Goal: Transaction & Acquisition: Purchase product/service

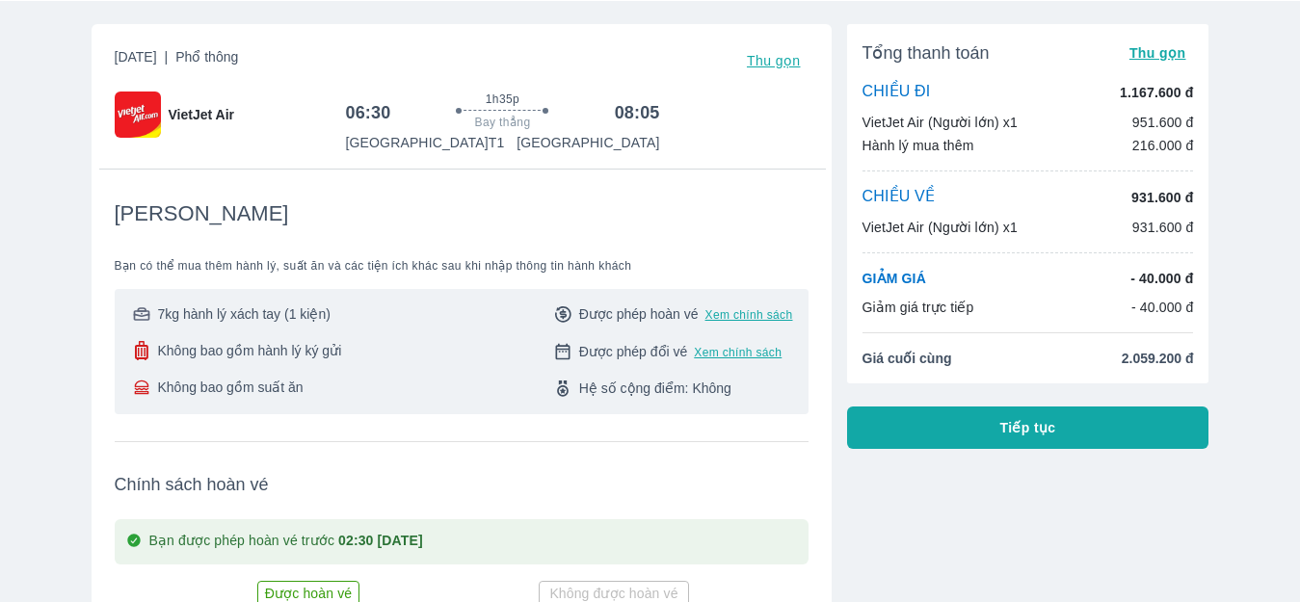
scroll to position [193, 0]
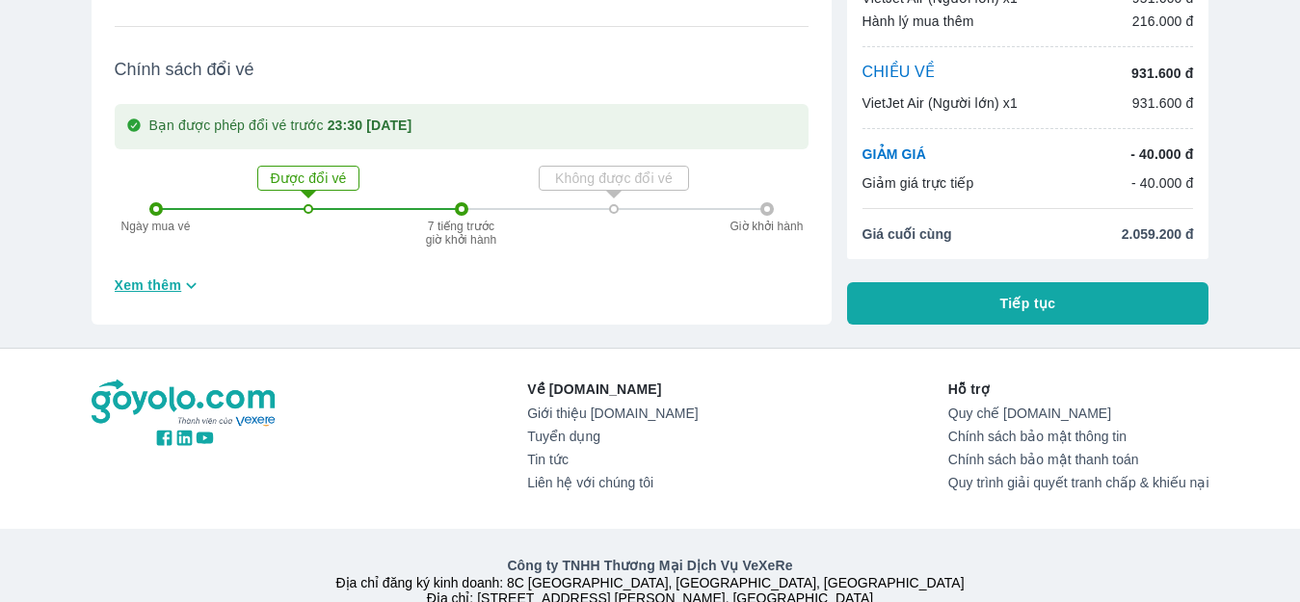
scroll to position [826, 0]
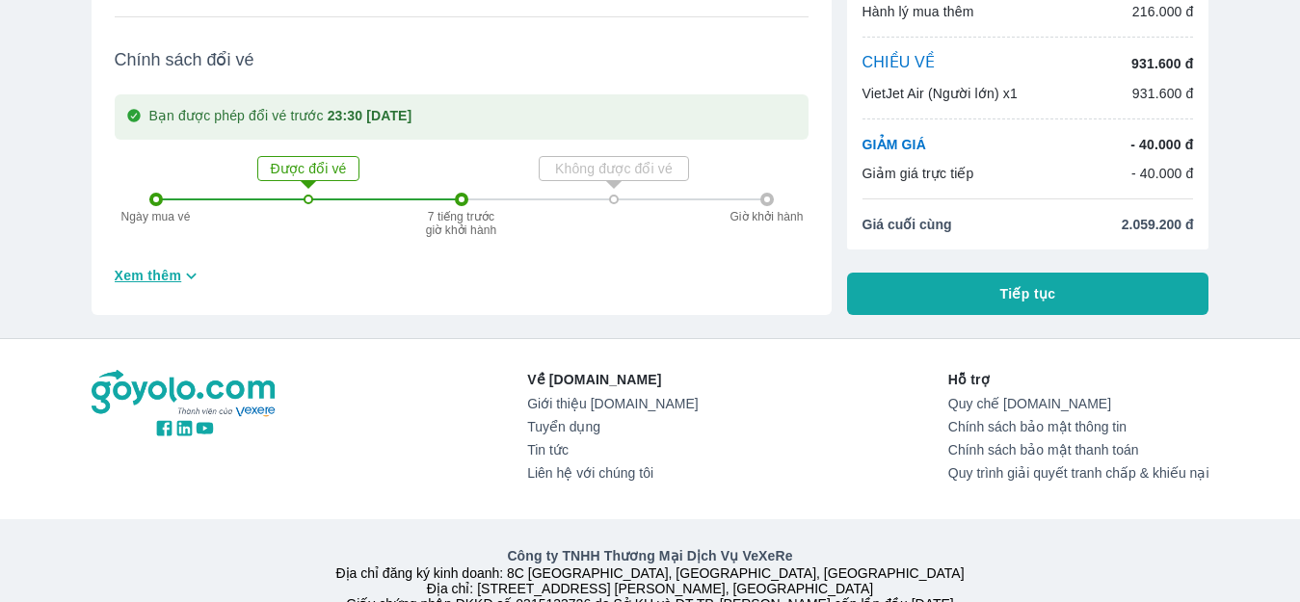
click at [153, 269] on span "Xem thêm" at bounding box center [148, 275] width 67 height 19
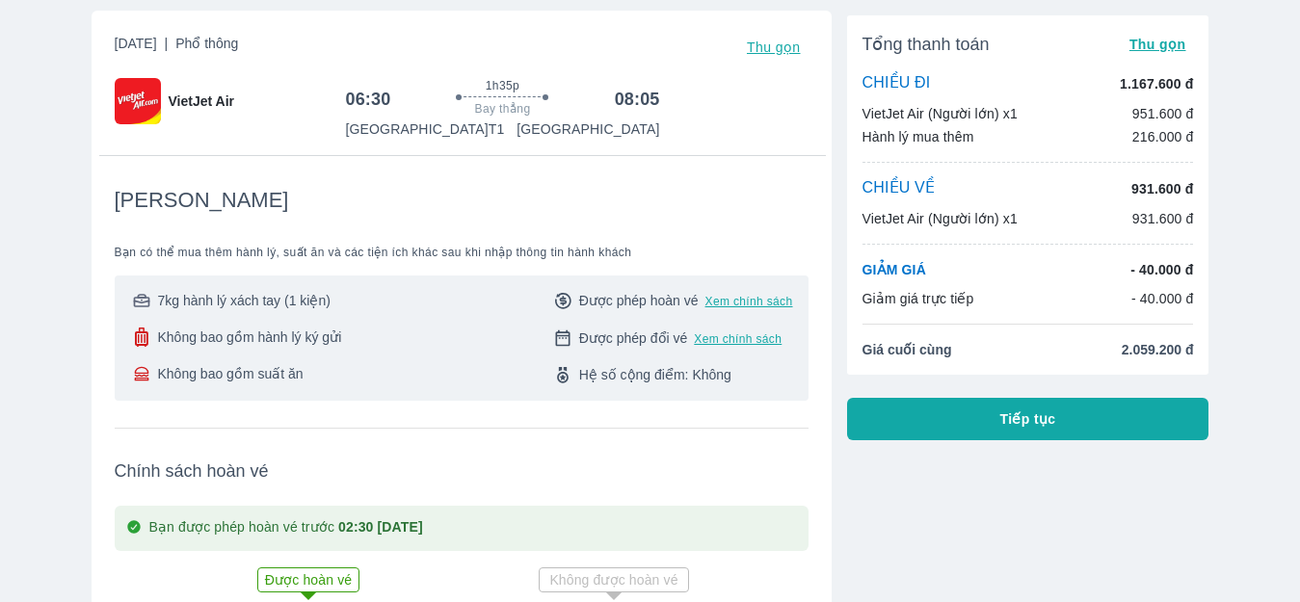
scroll to position [0, 0]
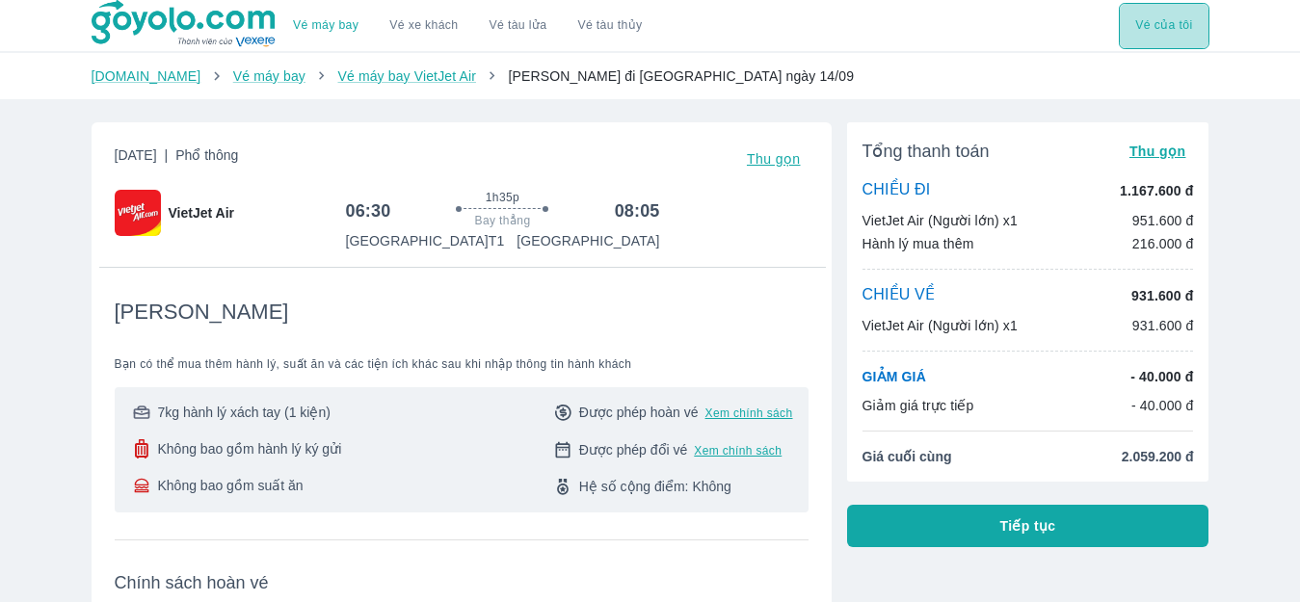
click at [1128, 17] on button "Vé của tôi" at bounding box center [1164, 26] width 90 height 46
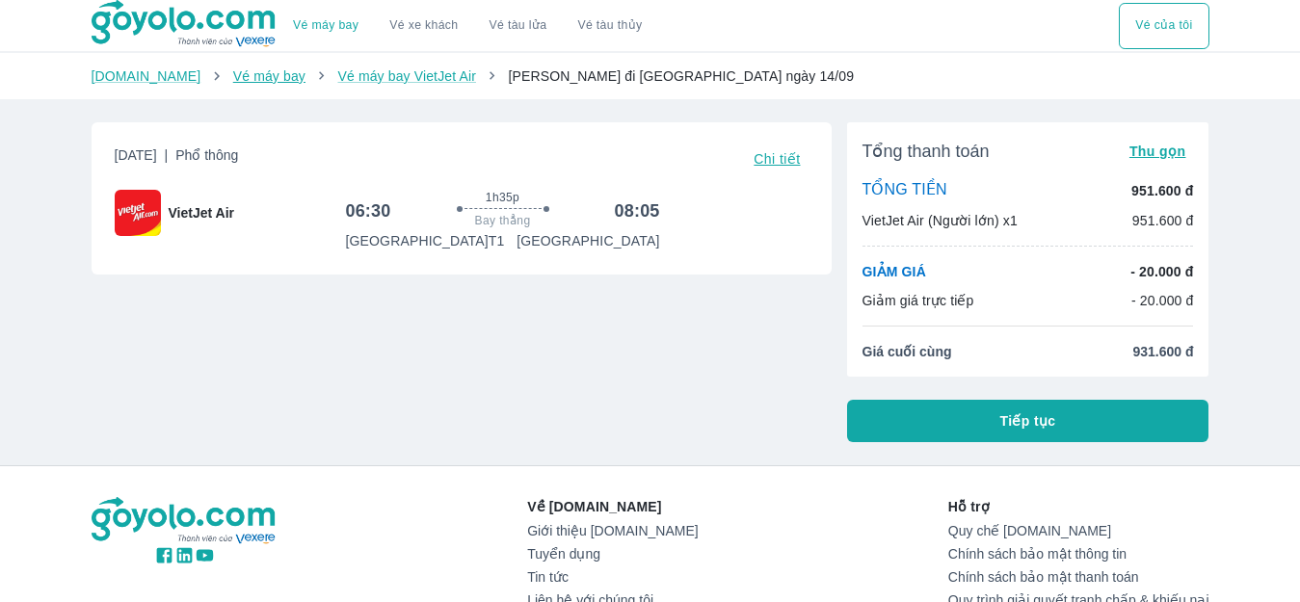
click at [248, 77] on link "Vé máy bay" at bounding box center [269, 75] width 72 height 15
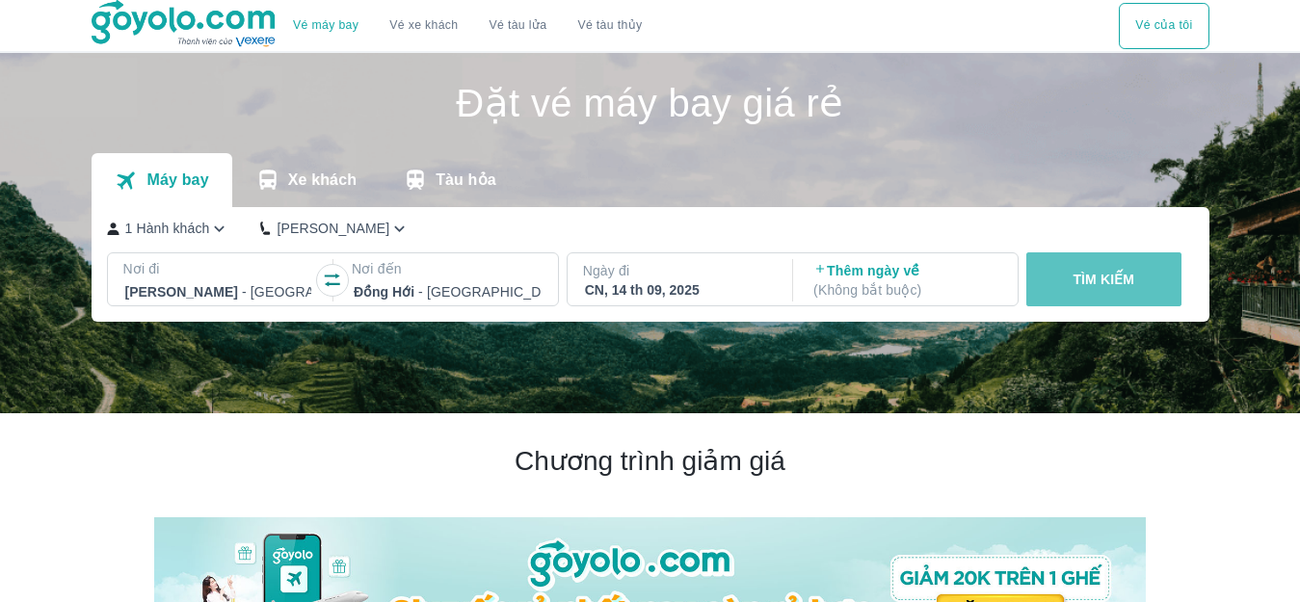
click at [1066, 275] on button "TÌM KIẾM" at bounding box center [1103, 279] width 155 height 54
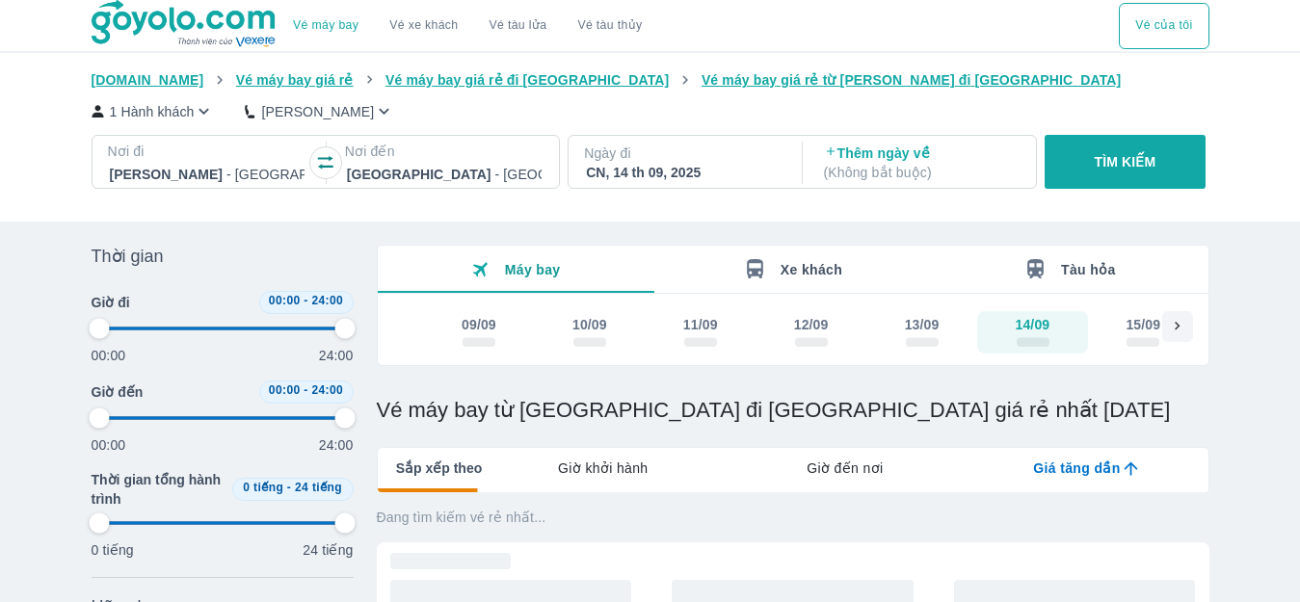
type input "97.9166666666667"
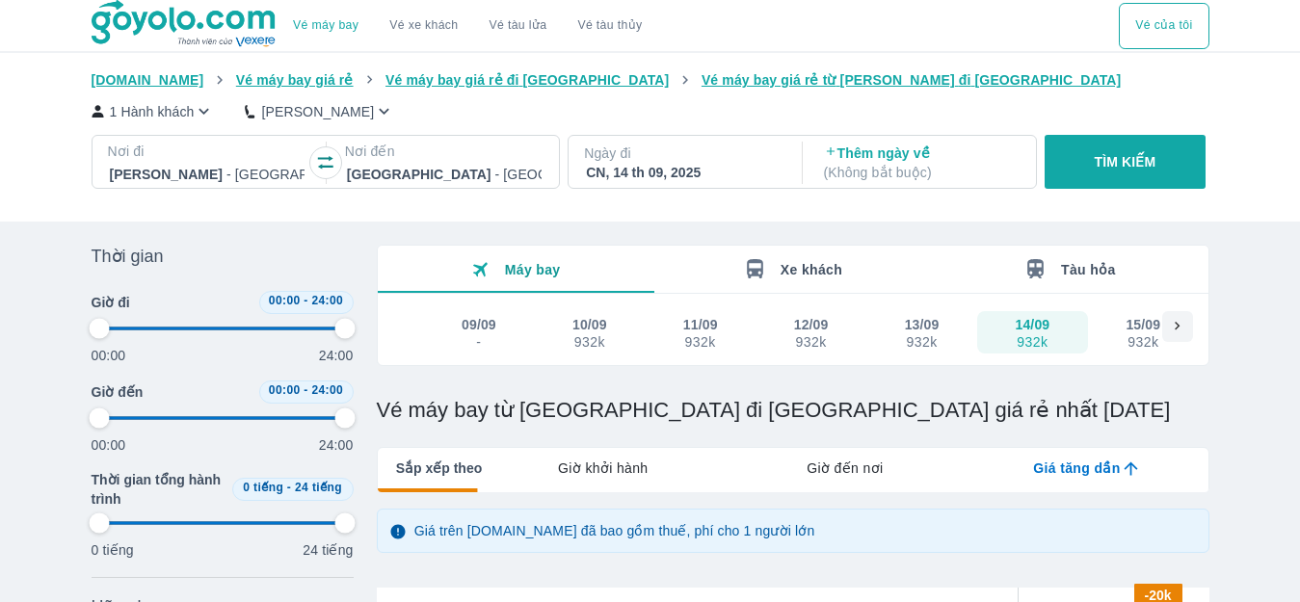
type input "97.9166666666667"
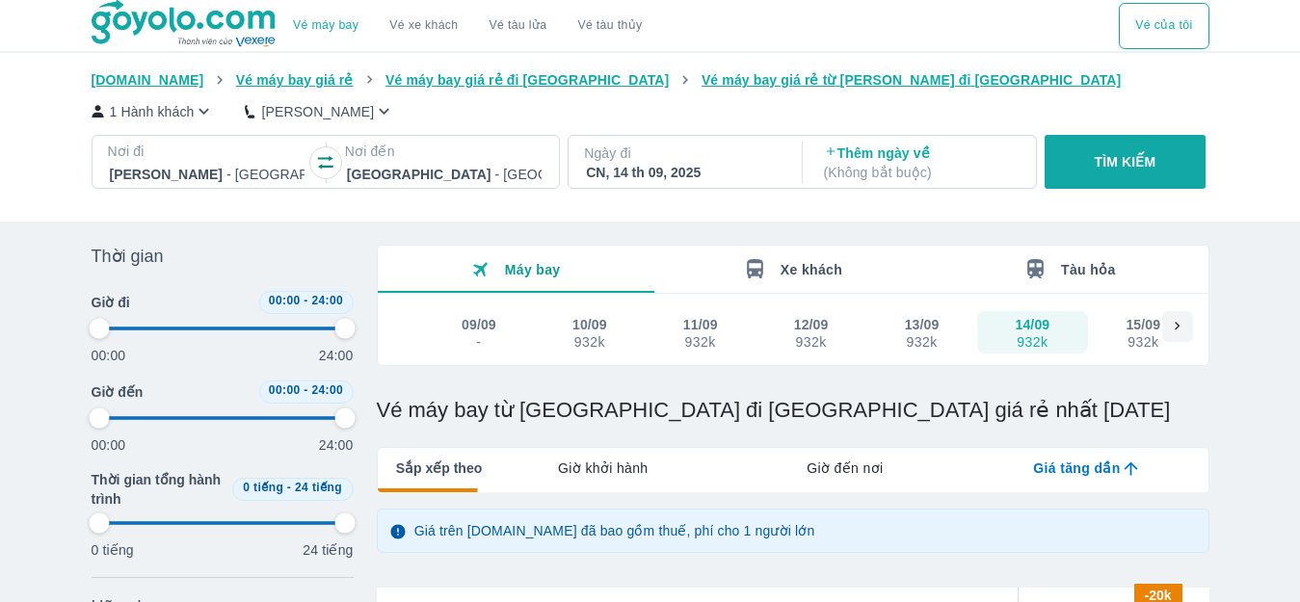
type input "97.9166666666667"
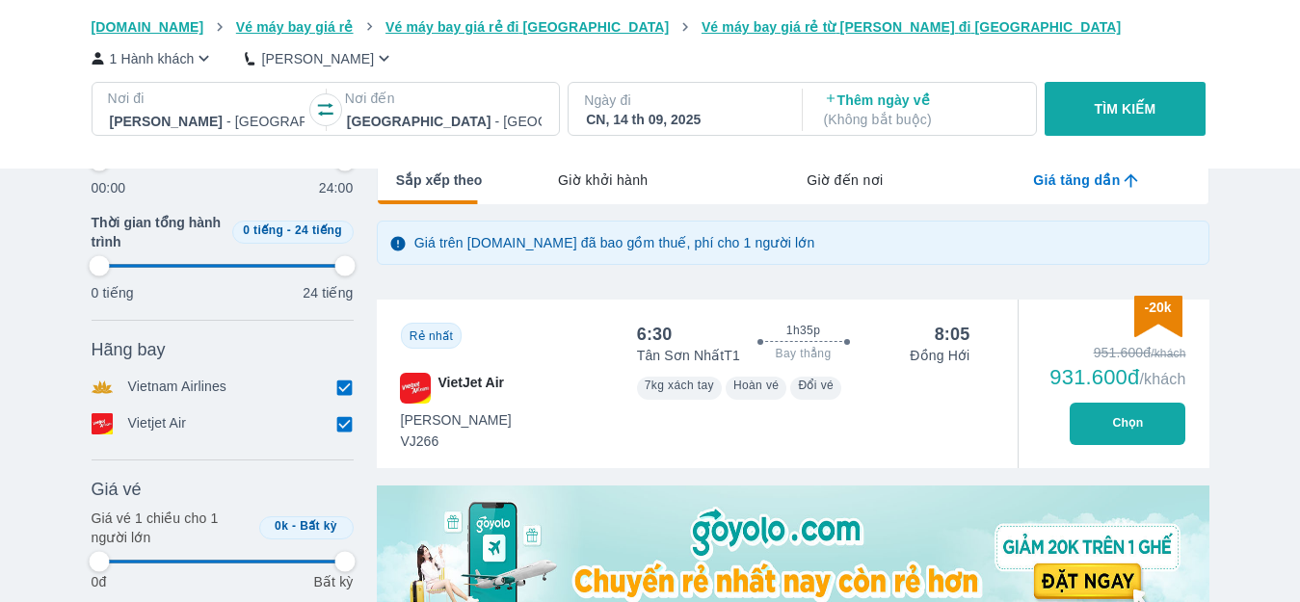
scroll to position [289, 0]
type input "97.9166666666667"
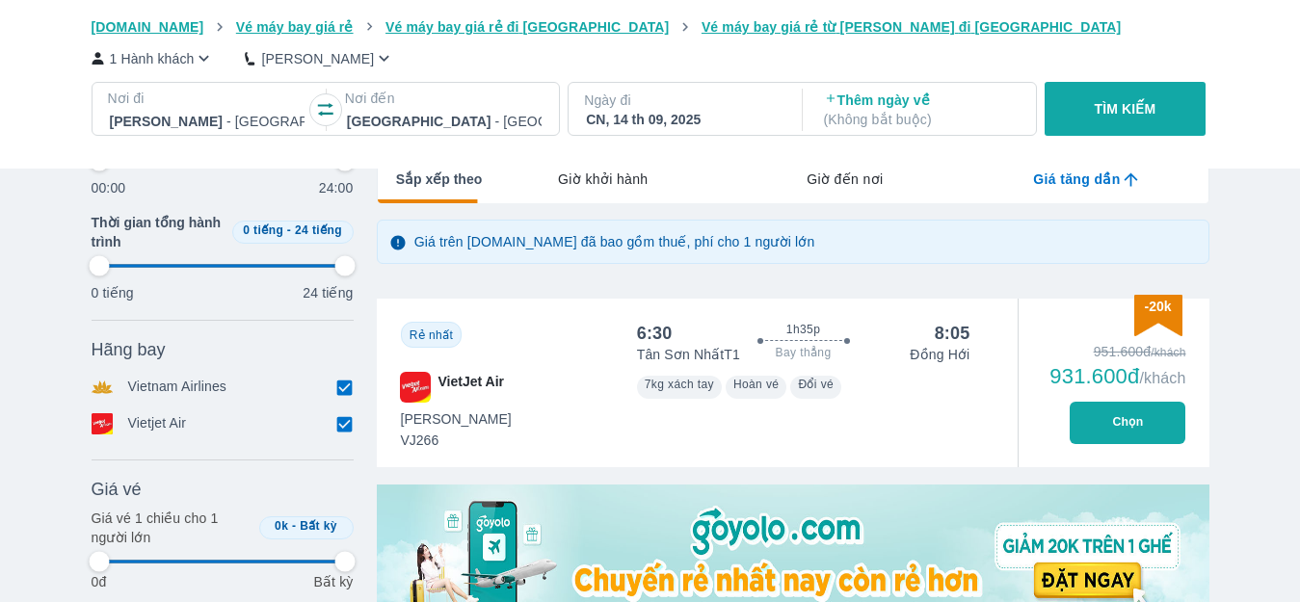
type input "97.9166666666667"
click at [1146, 425] on button "Chọn" at bounding box center [1128, 423] width 116 height 42
type input "97.9166666666667"
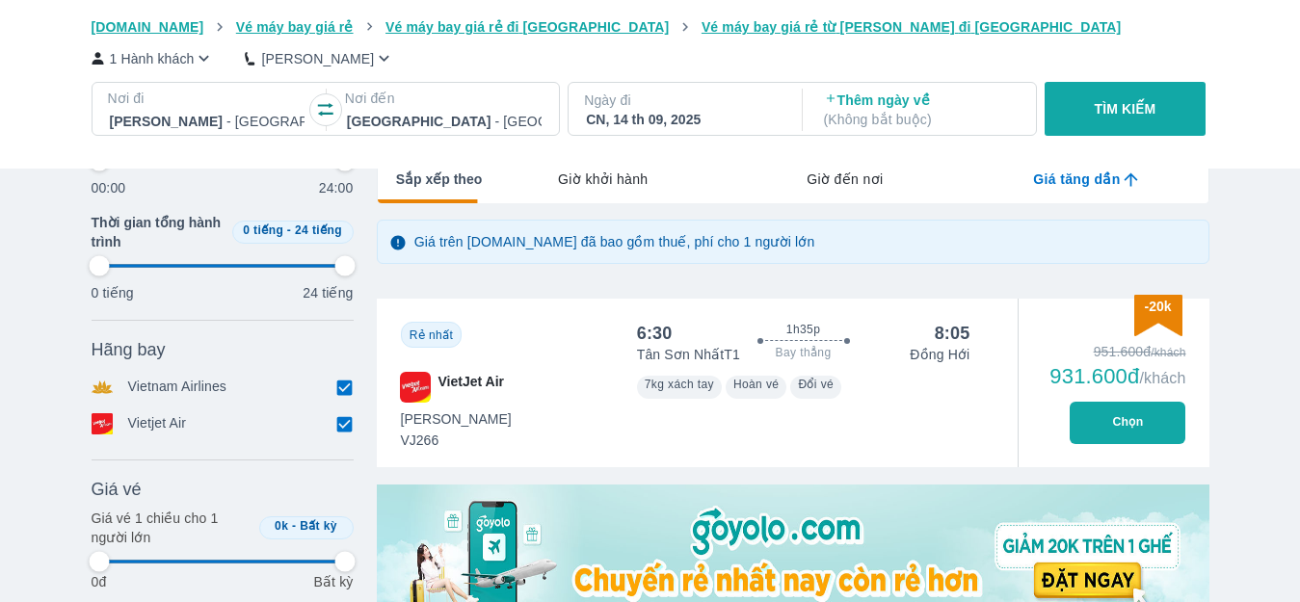
type input "97.9166666666667"
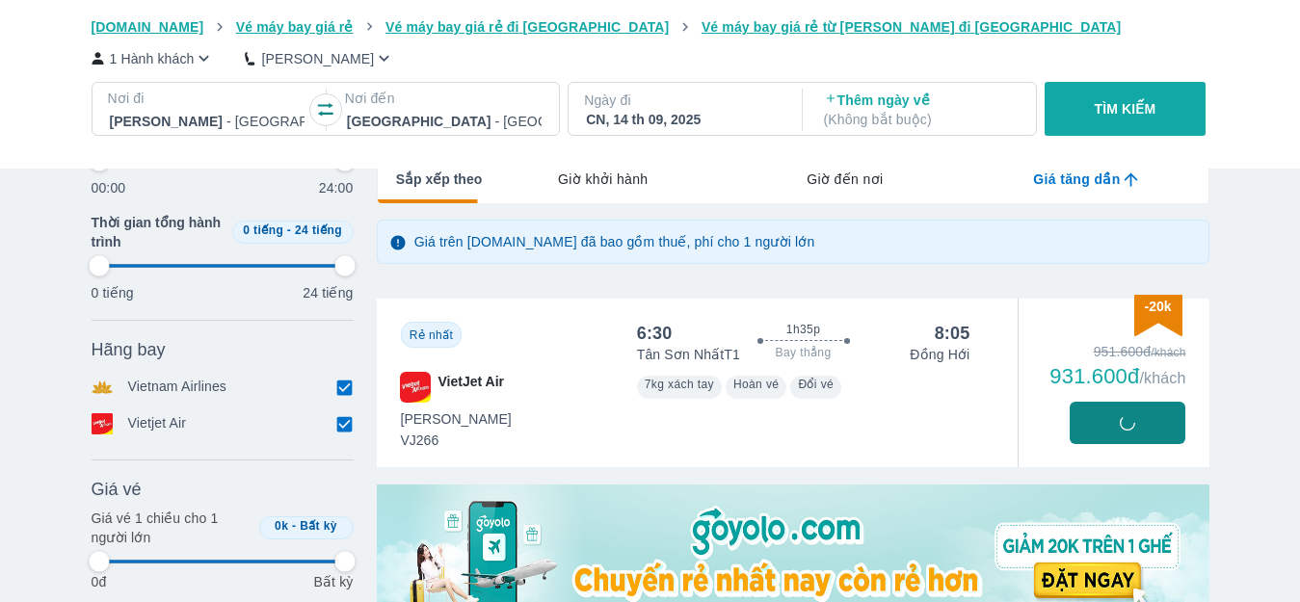
type input "97.9166666666667"
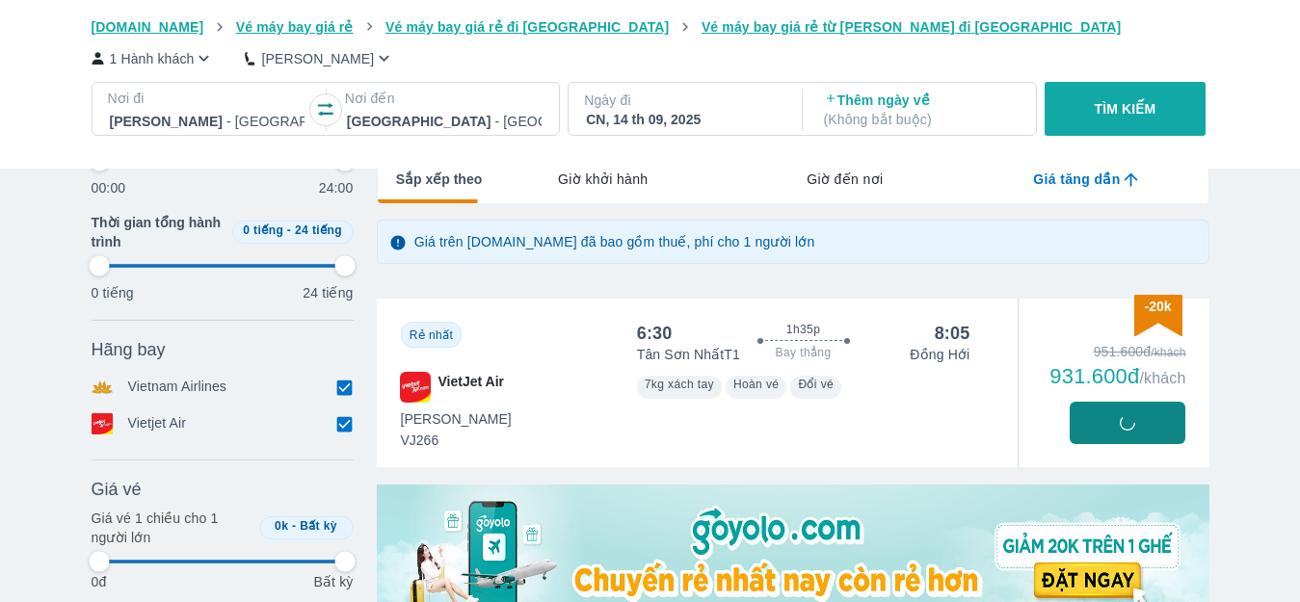
type input "97.9166666666667"
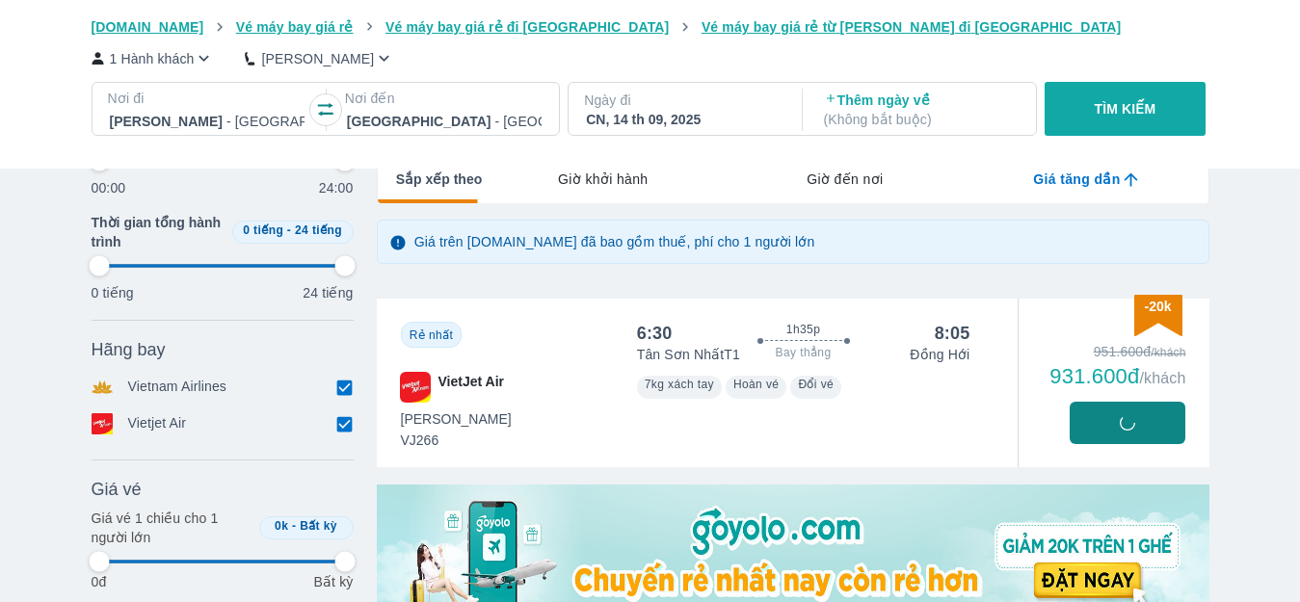
type input "97.9166666666667"
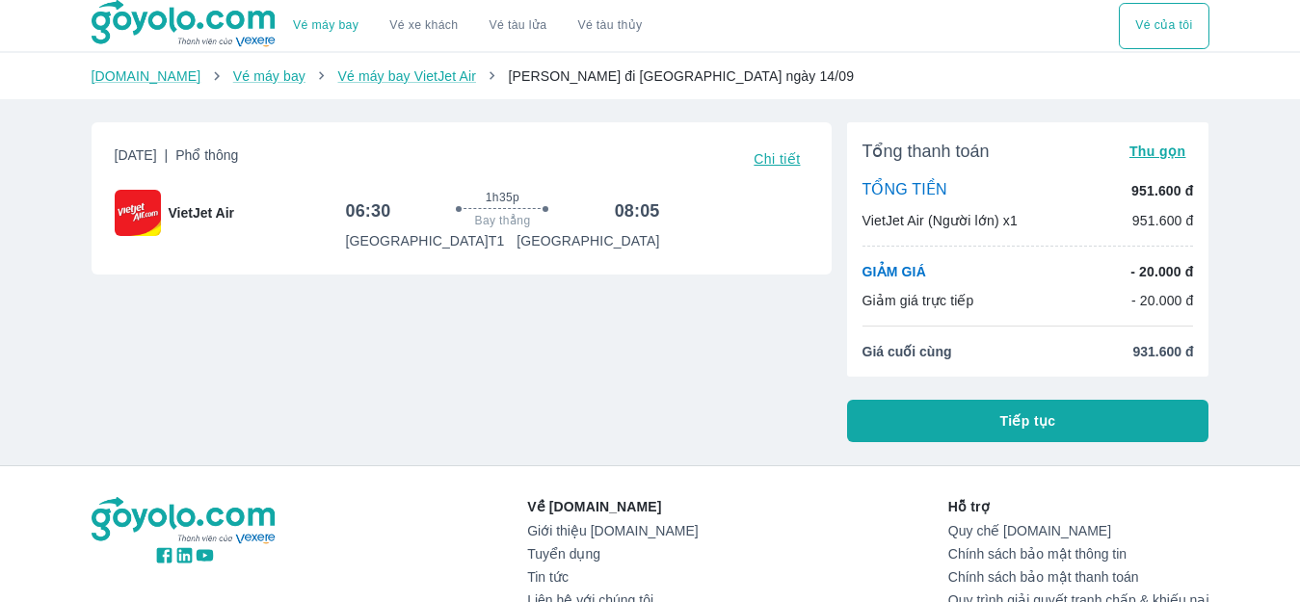
scroll to position [96, 0]
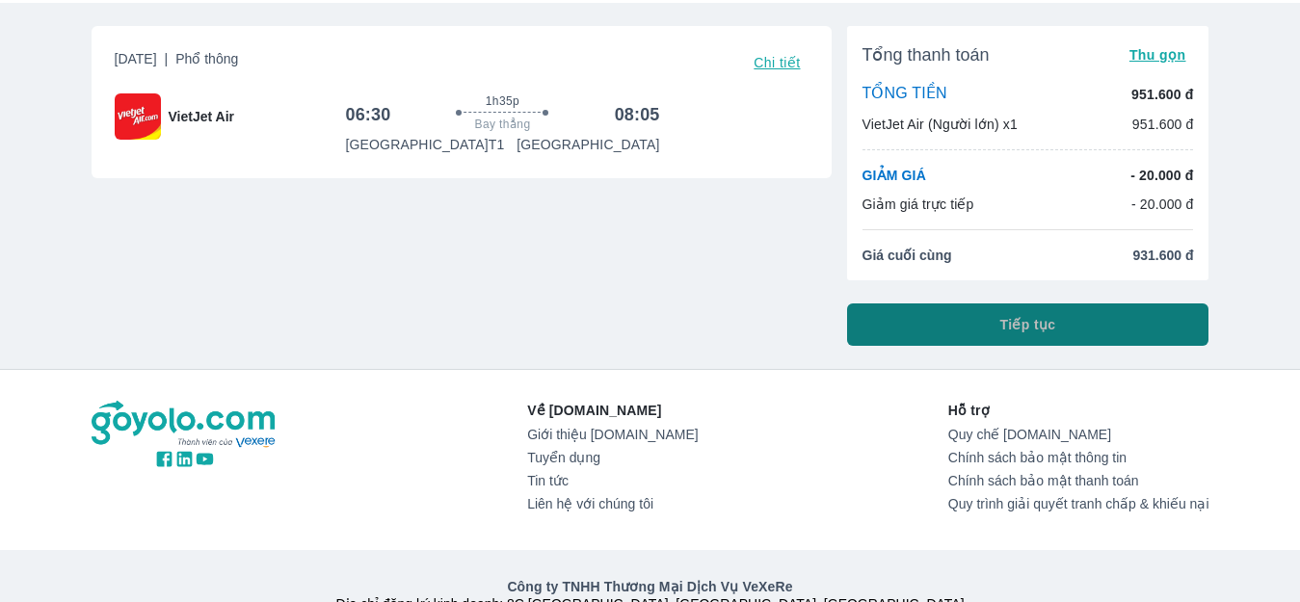
click at [967, 319] on button "Tiếp tục" at bounding box center [1028, 325] width 362 height 42
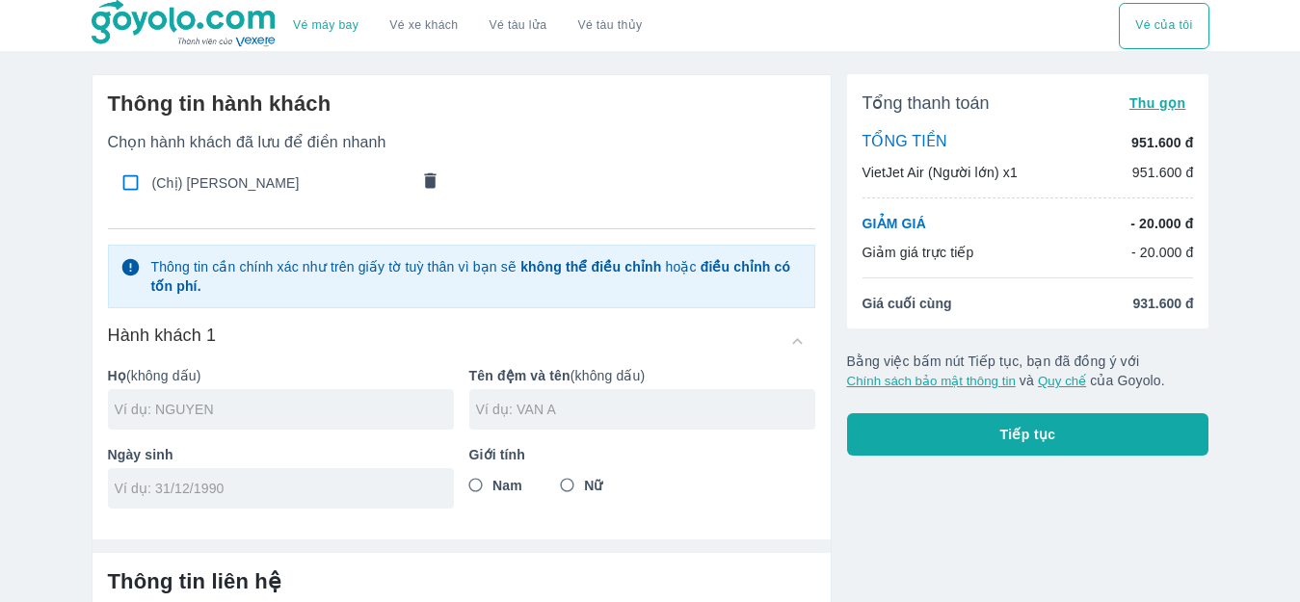
click at [120, 186] on input "checkbox" at bounding box center [131, 183] width 38 height 38
checkbox input "true"
type input "NGUYEN"
type input "THI HUONG"
type input "13/08/1995"
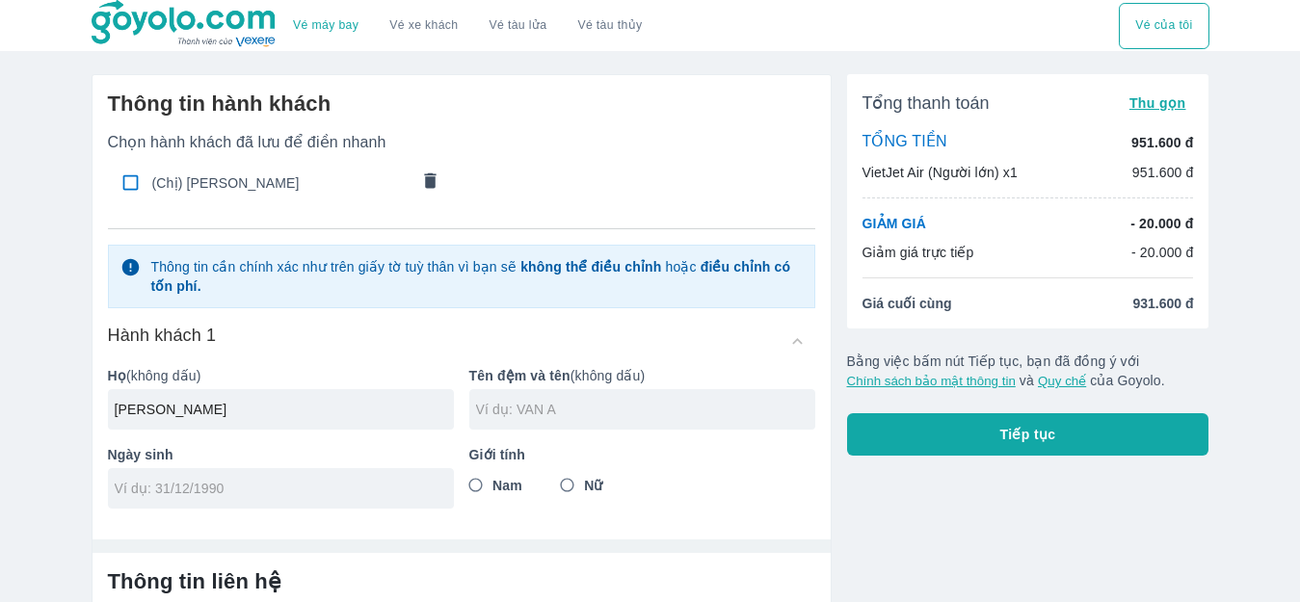
radio input "true"
type input "NGUYEN THI HUONG"
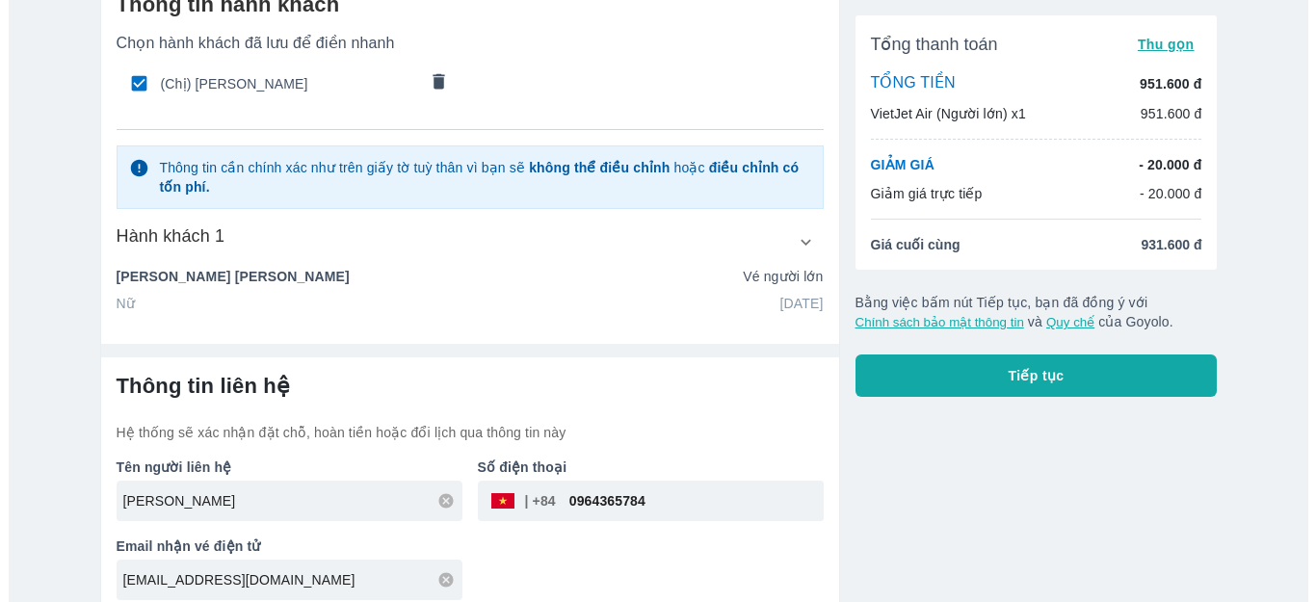
scroll to position [115, 0]
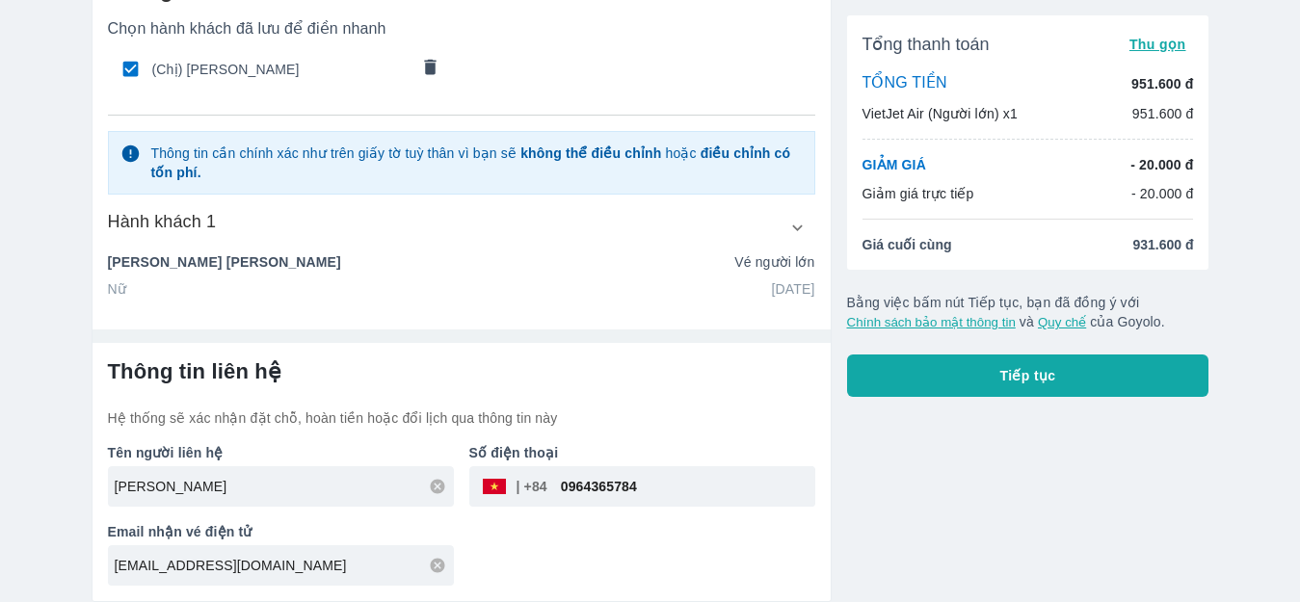
click at [1056, 384] on button "Tiếp tục" at bounding box center [1028, 376] width 362 height 42
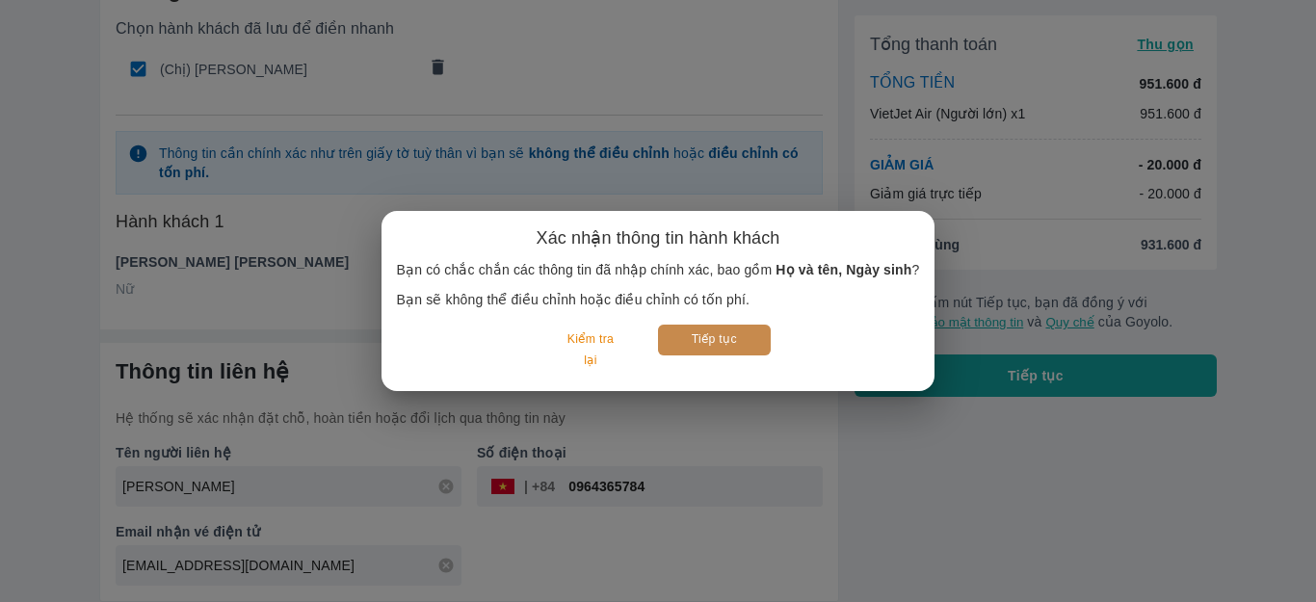
click at [735, 346] on button "Tiếp tục" at bounding box center [714, 340] width 113 height 30
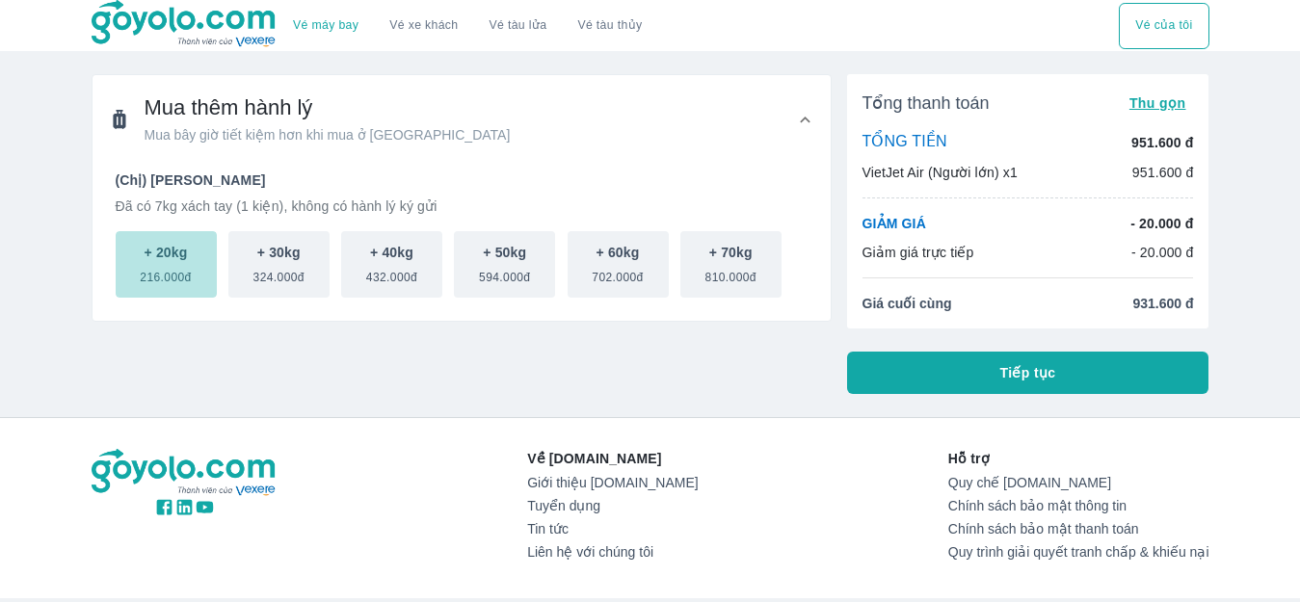
click at [152, 271] on span "216.000đ" at bounding box center [165, 273] width 51 height 23
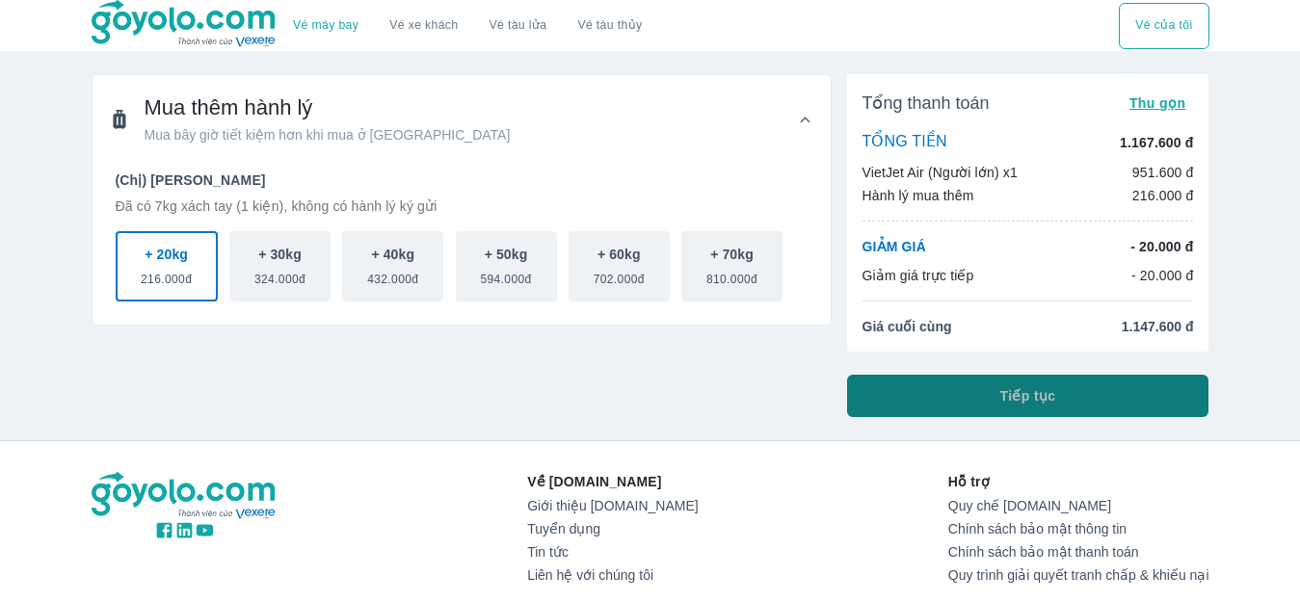
click at [1101, 388] on button "Tiếp tục" at bounding box center [1028, 396] width 362 height 42
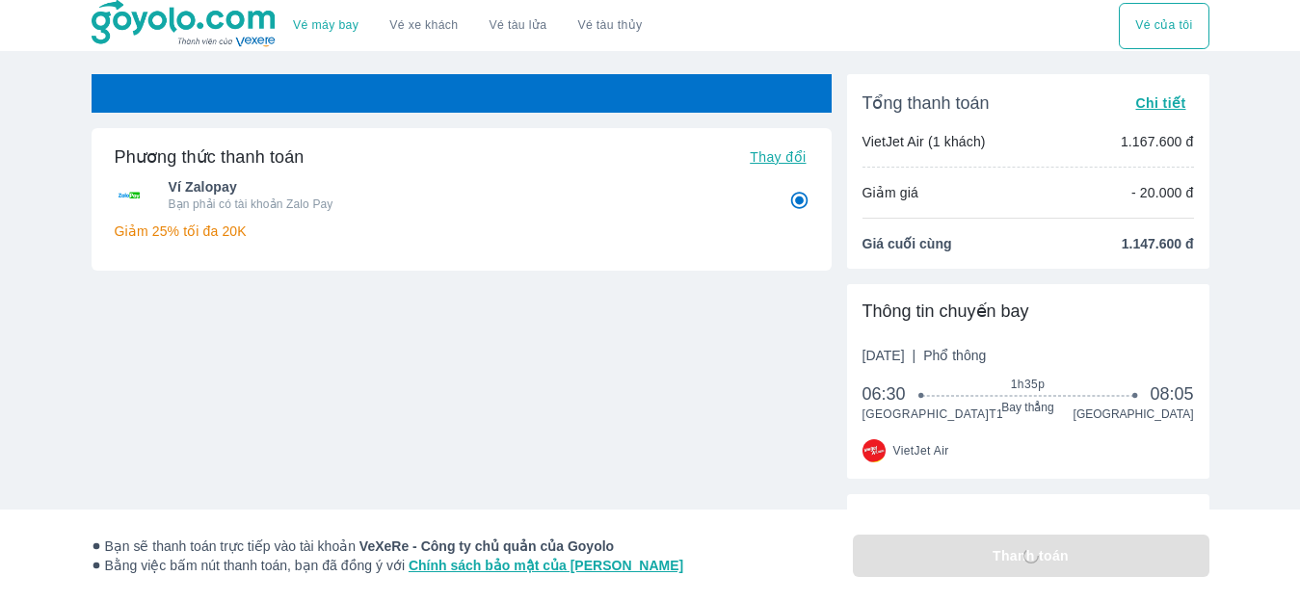
radio input "false"
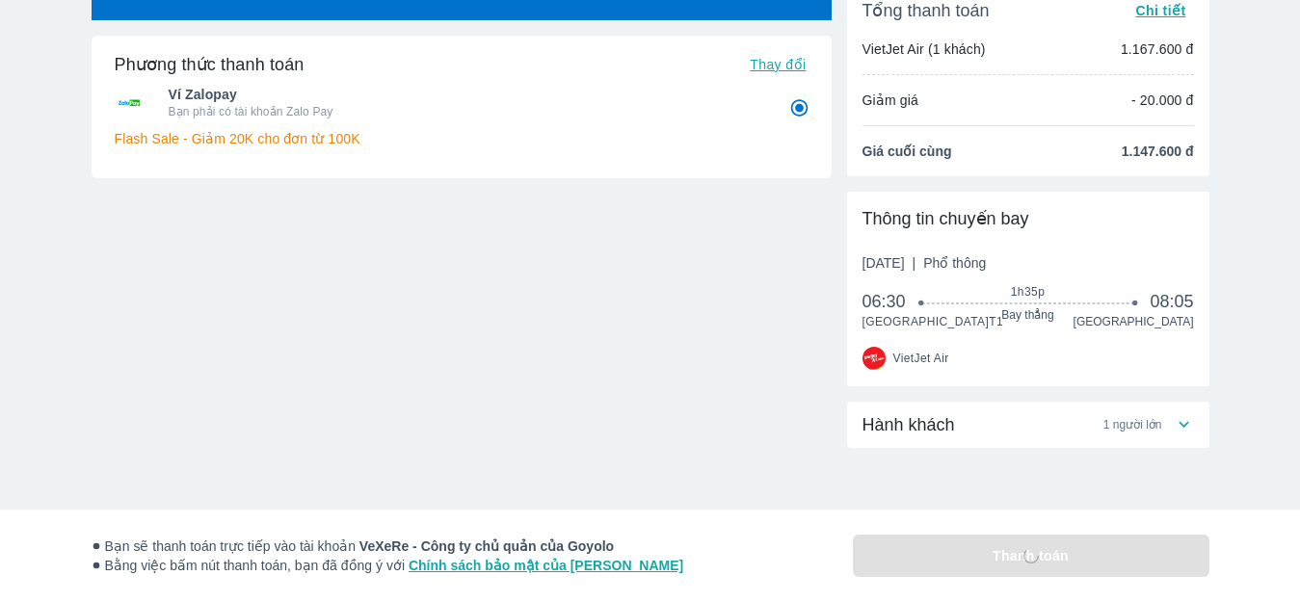
scroll to position [109, 0]
click at [1129, 424] on span "1 người lớn" at bounding box center [1132, 424] width 59 height 15
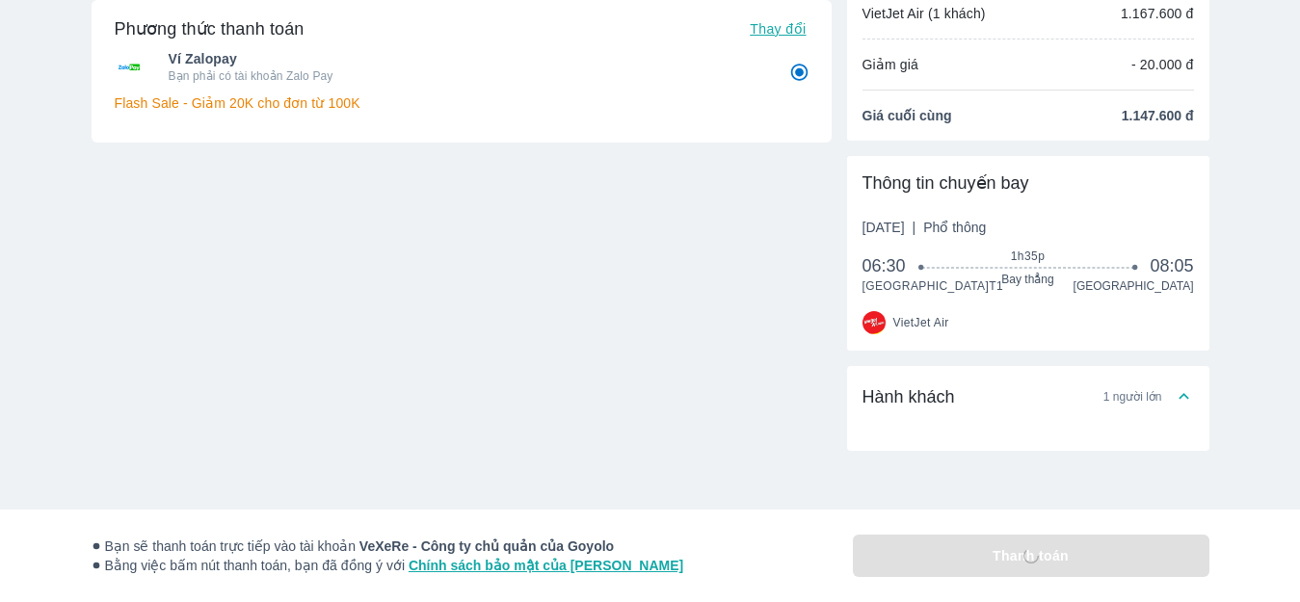
scroll to position [147, 0]
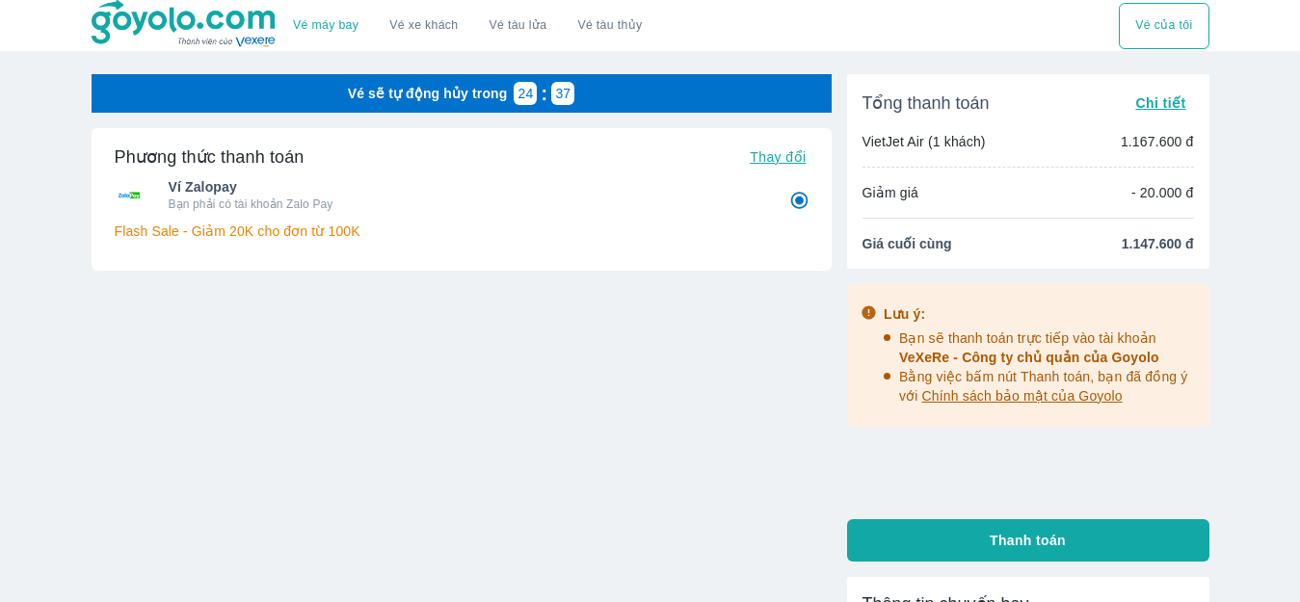
click at [1159, 106] on span "Chi tiết" at bounding box center [1160, 102] width 50 height 15
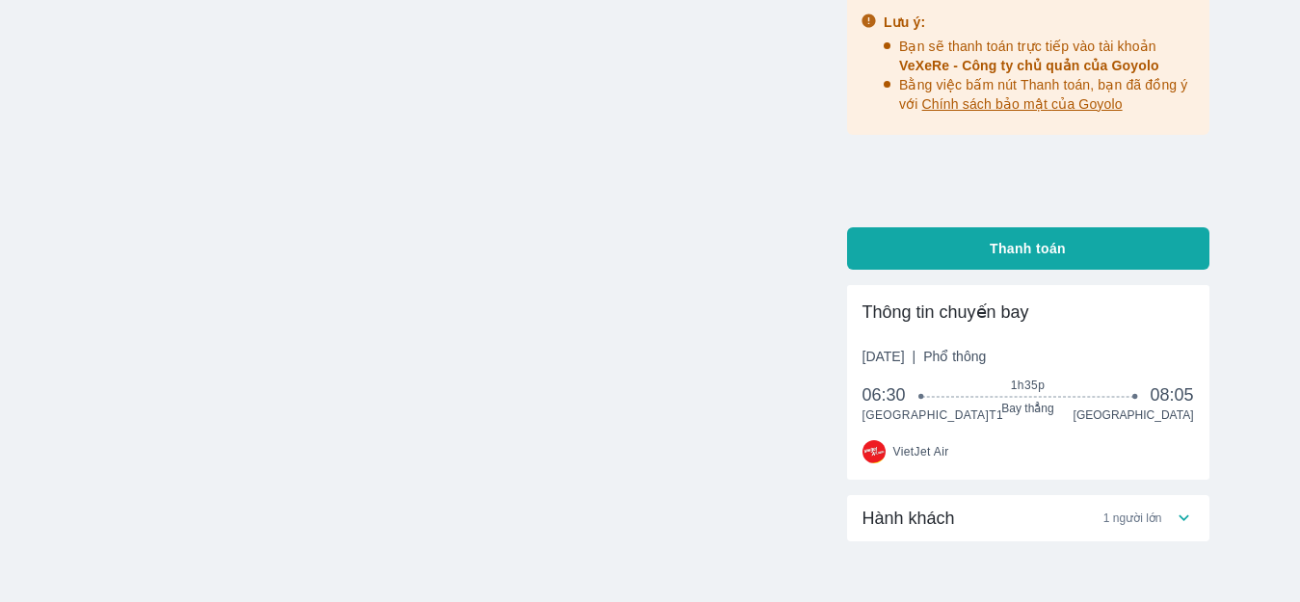
scroll to position [485, 0]
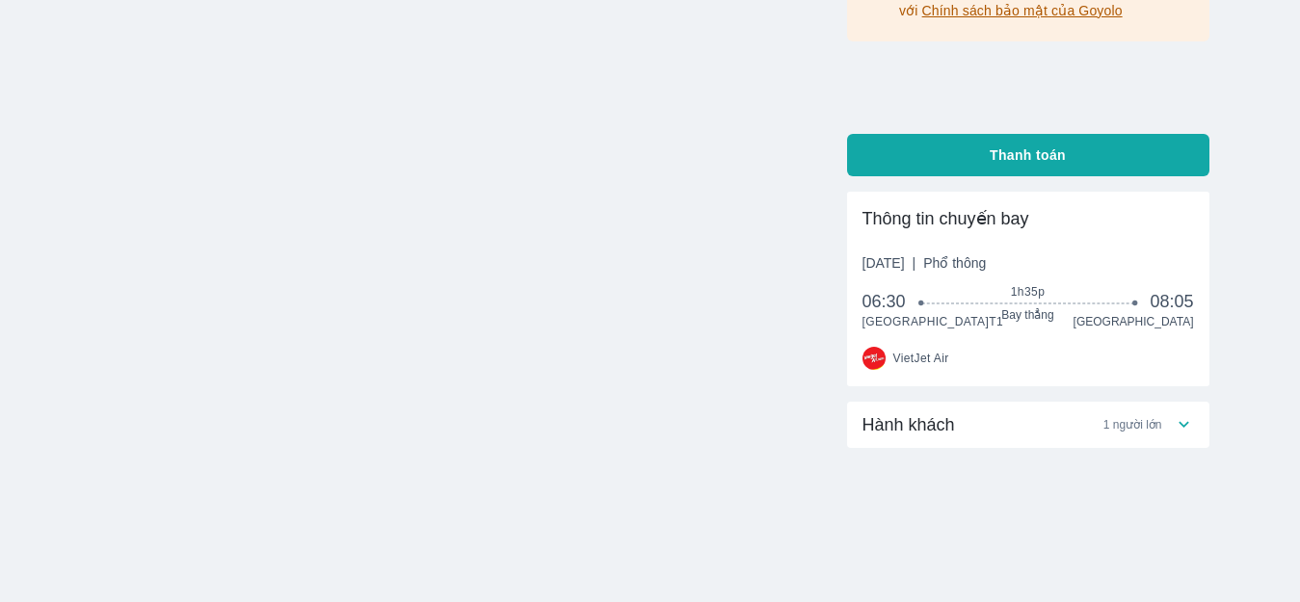
click at [1161, 422] on span "1 người lớn" at bounding box center [1132, 424] width 59 height 15
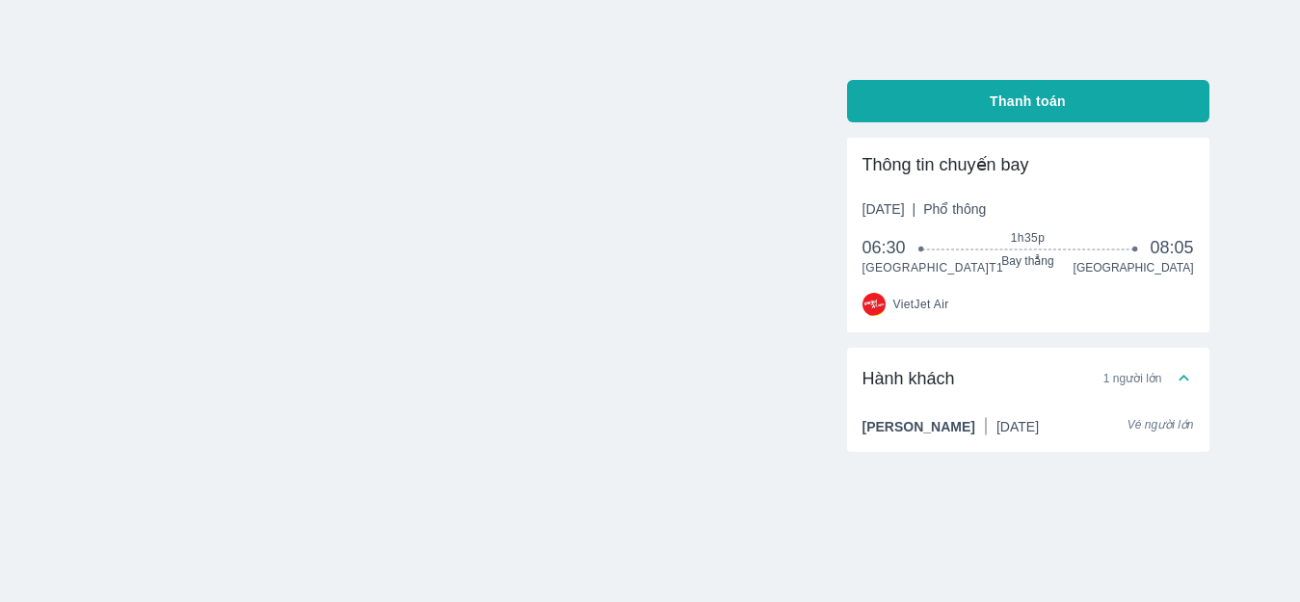
scroll to position [543, 0]
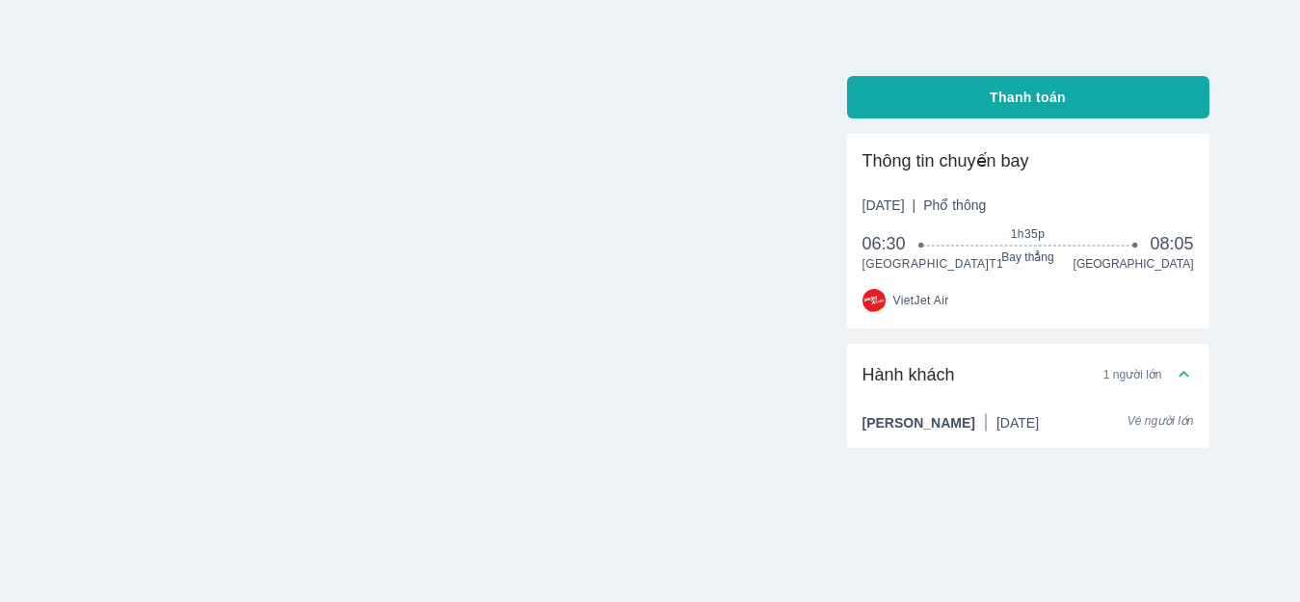
drag, startPoint x: 1011, startPoint y: 422, endPoint x: 1088, endPoint y: 422, distance: 77.1
click at [1040, 422] on div "NGUYEN THI HUONG 13/08/1995" at bounding box center [951, 422] width 177 height 19
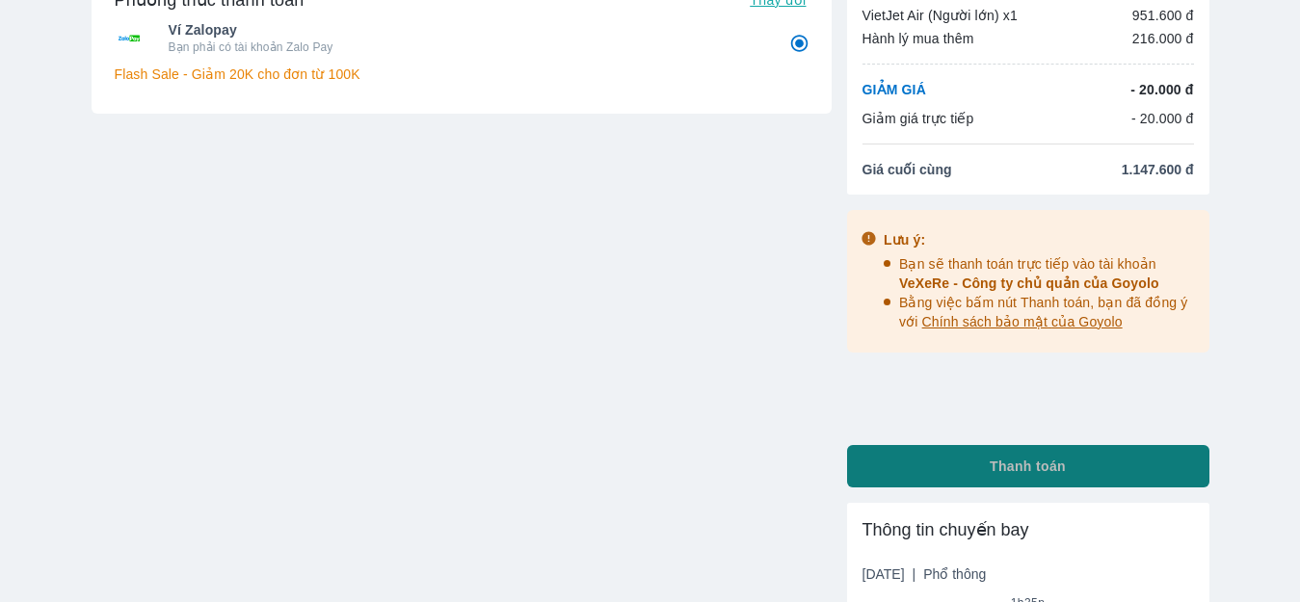
click at [1025, 471] on span "Thanh toán" at bounding box center [1028, 466] width 76 height 19
radio input "false"
